Goal: Check status: Check status

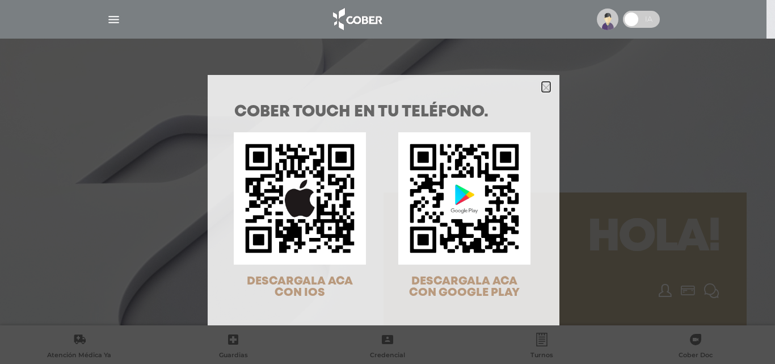
click at [543, 83] on icon "Close" at bounding box center [546, 87] width 9 height 9
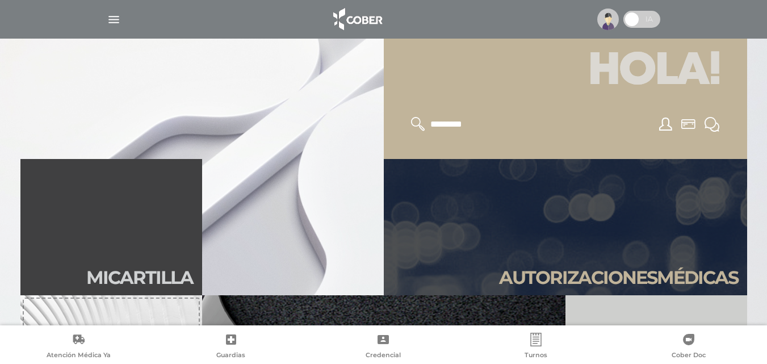
scroll to position [170, 0]
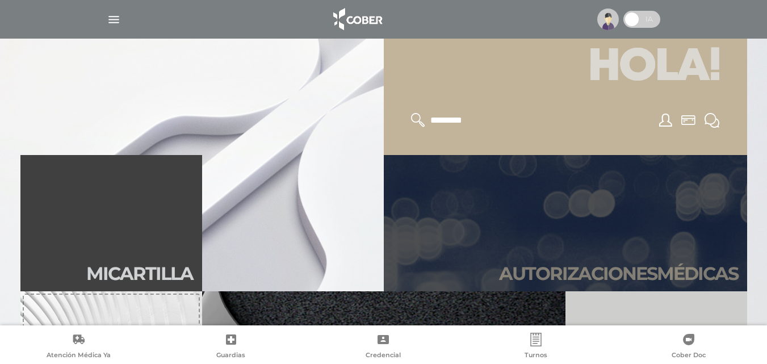
click at [655, 247] on link "Autori zaciones médicas" at bounding box center [565, 223] width 363 height 136
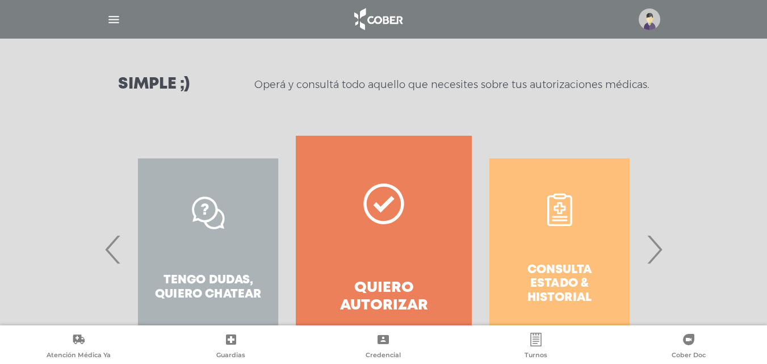
scroll to position [170, 0]
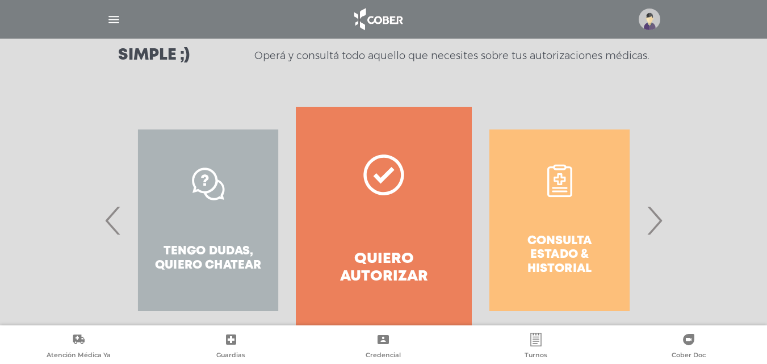
click at [658, 221] on span "›" at bounding box center [654, 220] width 22 height 61
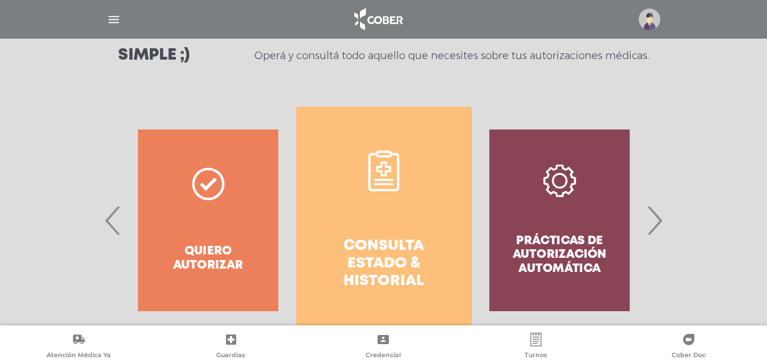
click at [397, 216] on link "Consulta estado & historial" at bounding box center [383, 220] width 175 height 227
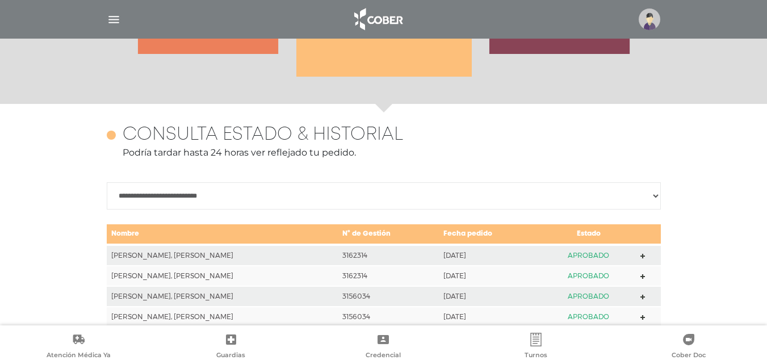
scroll to position [504, 0]
